Goal: Task Accomplishment & Management: Manage account settings

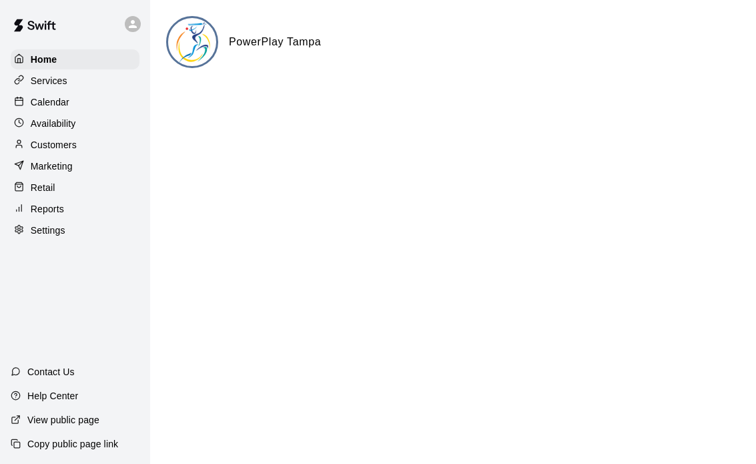
click at [69, 75] on div "Services" at bounding box center [75, 81] width 129 height 20
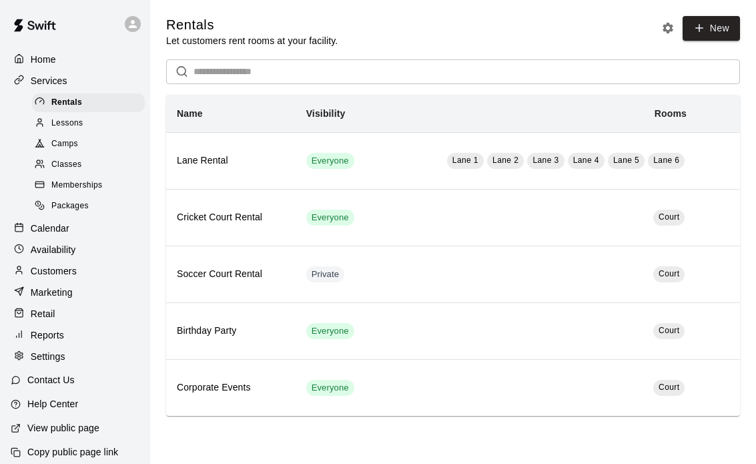
click at [84, 233] on div "Calendar" at bounding box center [75, 228] width 129 height 20
click at [84, 346] on div "Settings" at bounding box center [75, 356] width 129 height 20
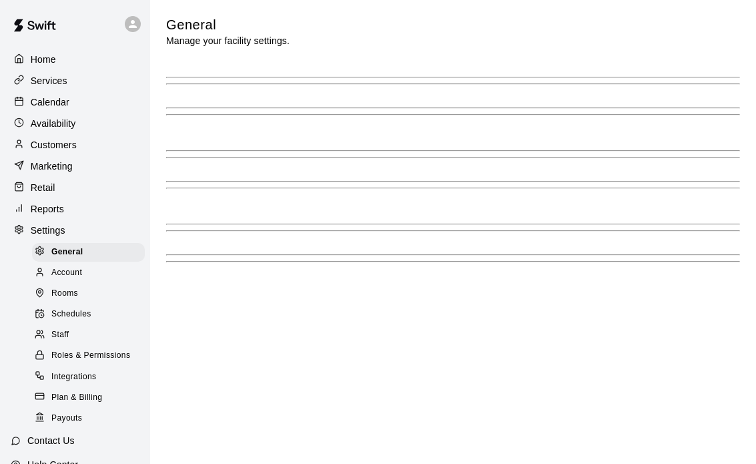
scroll to position [2737, 0]
select select "**"
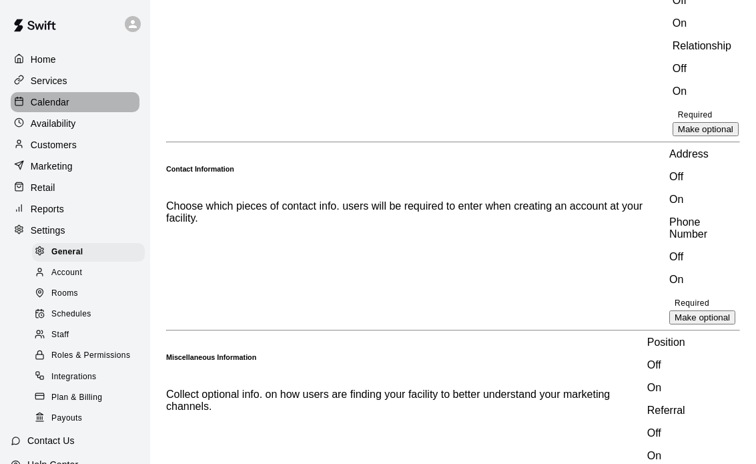
click at [79, 101] on div "Calendar" at bounding box center [75, 102] width 129 height 20
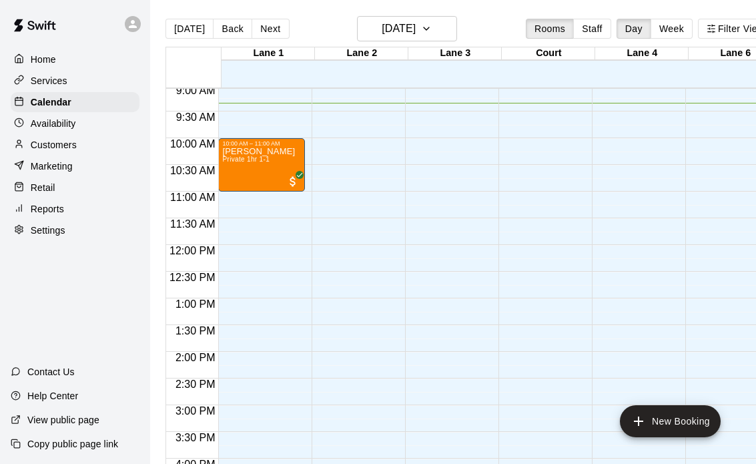
scroll to position [485, 0]
